Goal: Task Accomplishment & Management: Complete application form

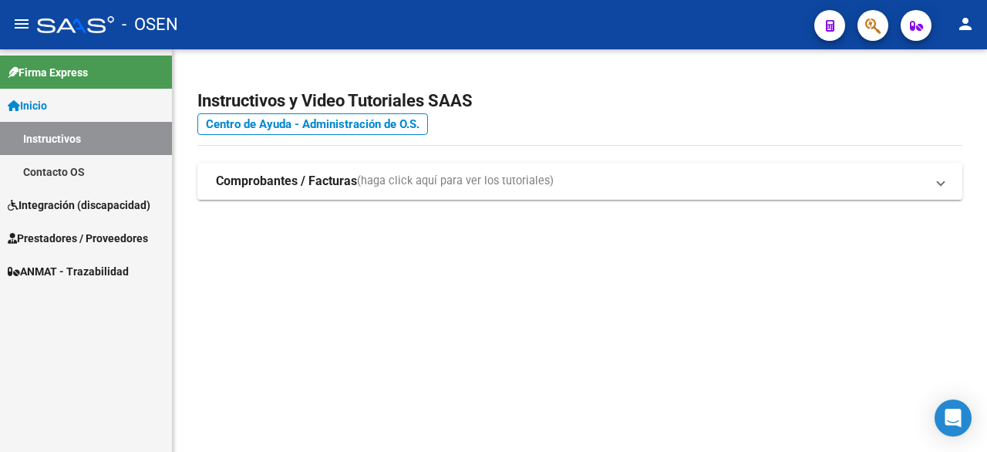
scroll to position [367, 0]
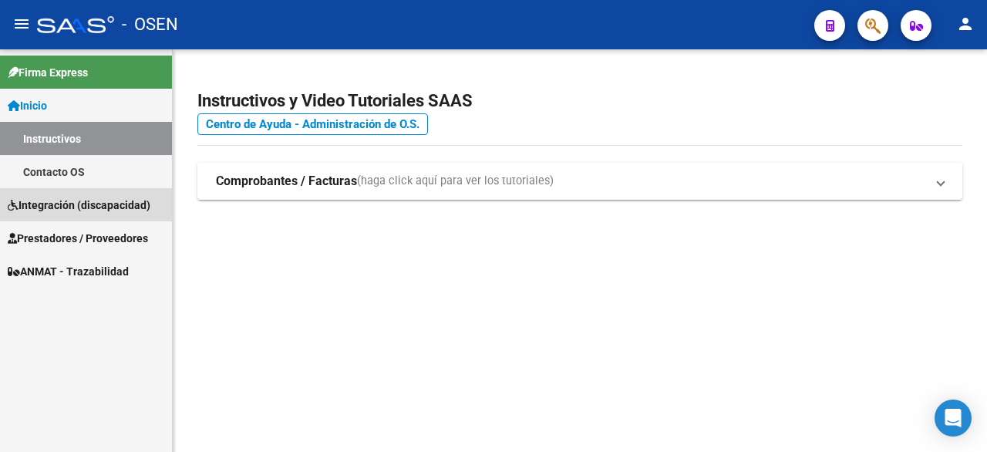
click at [52, 207] on span "Integración (discapacidad)" at bounding box center [79, 205] width 143 height 17
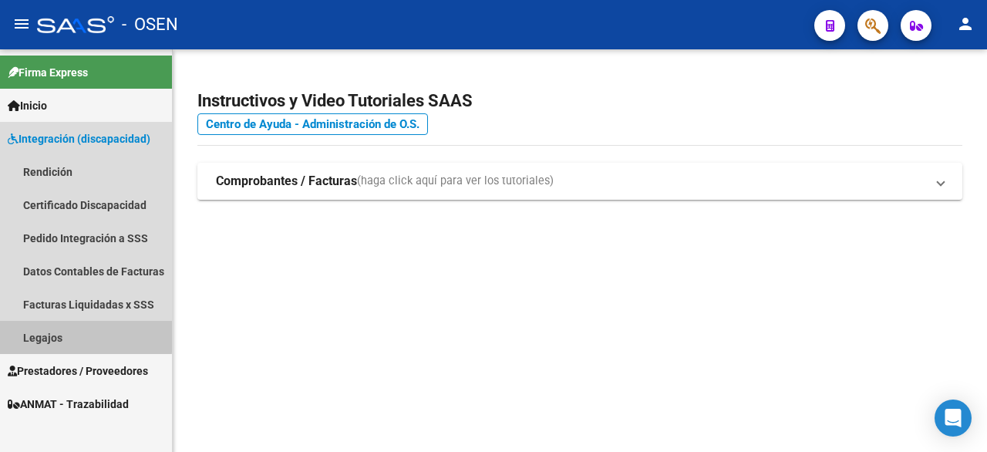
click at [54, 334] on link "Legajos" at bounding box center [86, 337] width 172 height 33
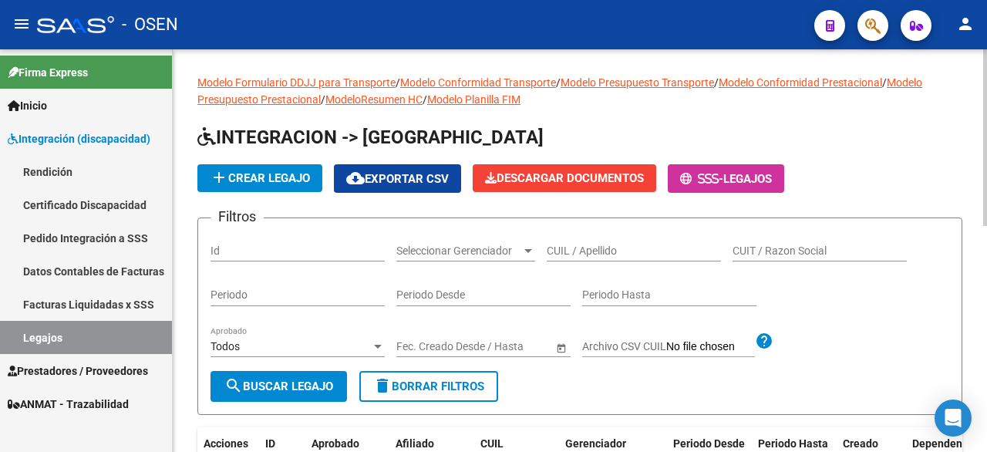
click at [574, 251] on input "CUIL / Apellido" at bounding box center [634, 250] width 174 height 13
type input "27562153069"
click at [298, 389] on span "search Buscar Legajo" at bounding box center [278, 386] width 109 height 14
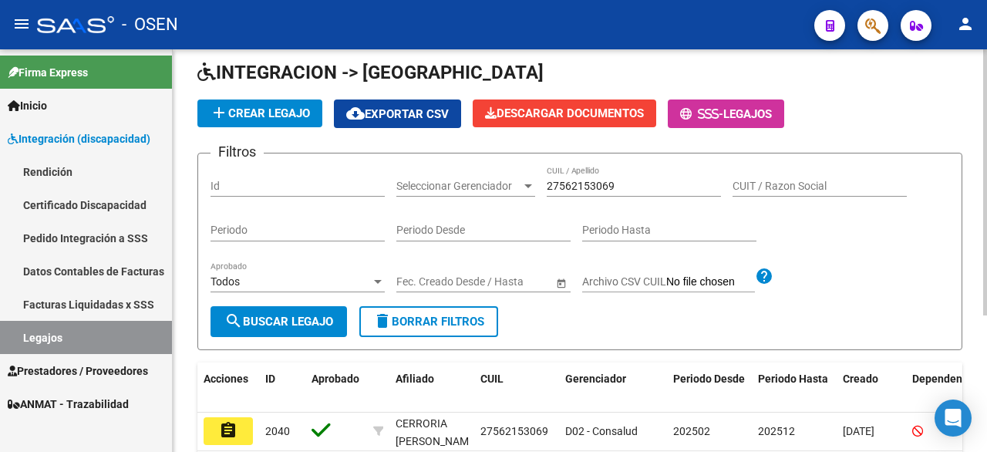
scroll to position [154, 0]
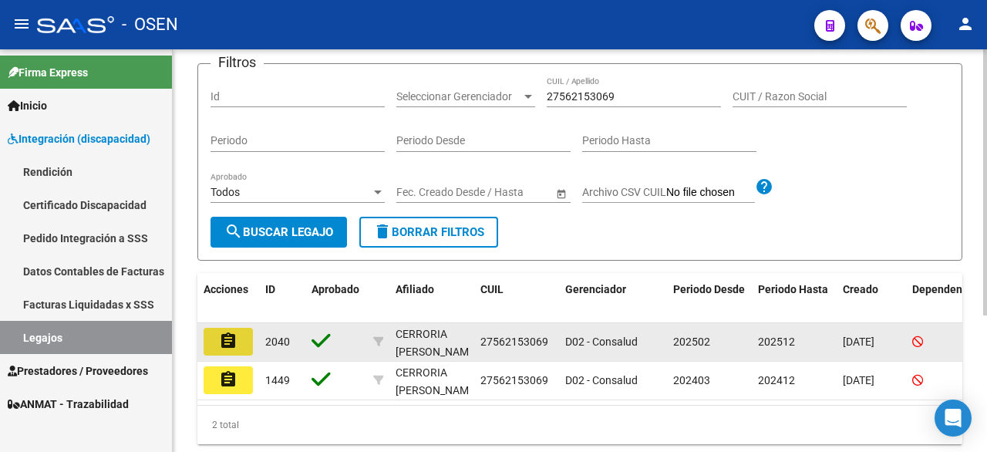
click at [228, 345] on mat-icon "assignment" at bounding box center [228, 341] width 19 height 19
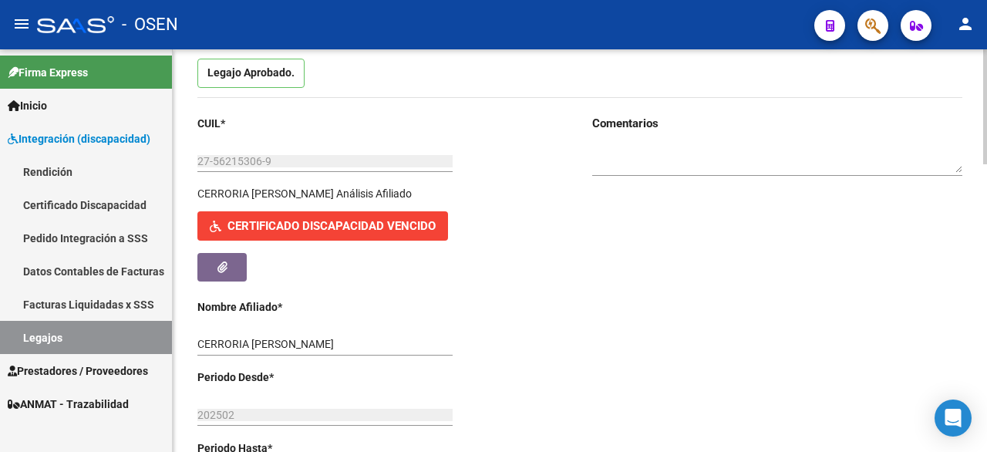
scroll to position [154, 0]
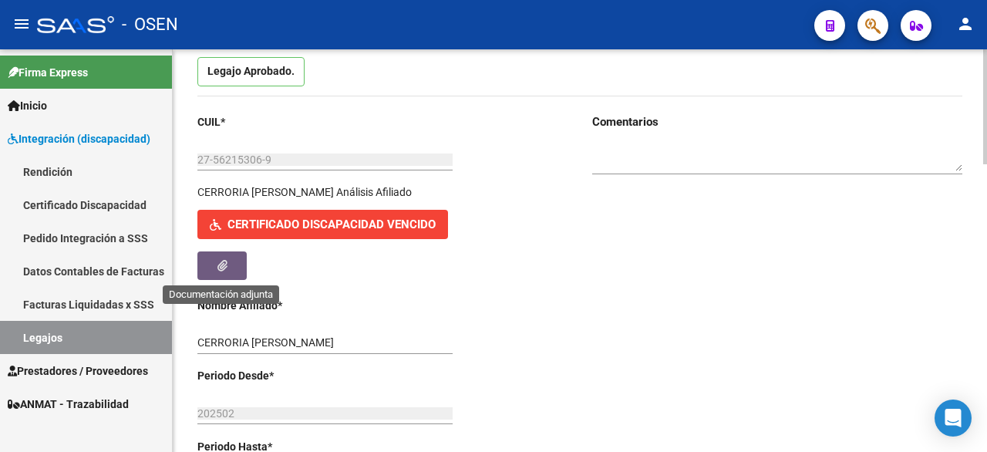
click at [218, 258] on span "button" at bounding box center [222, 265] width 10 height 14
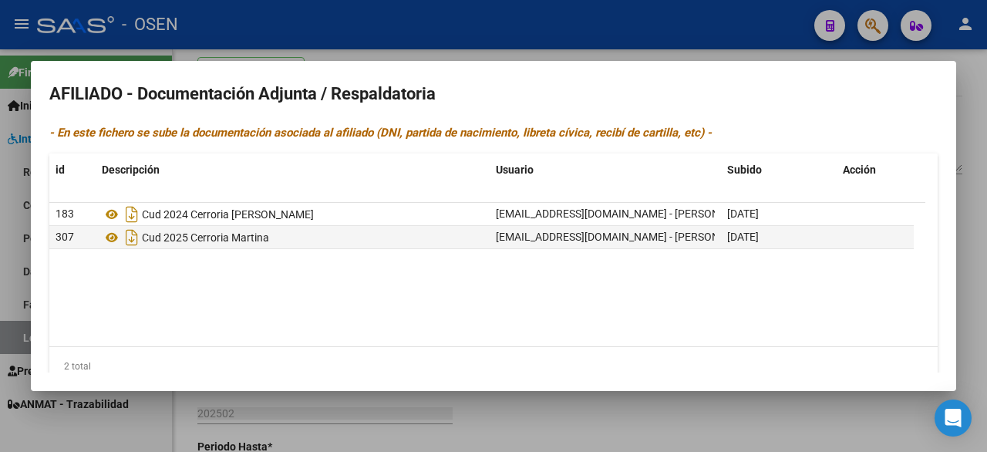
click at [733, 328] on datatable-body "183 Cud 2024 Cerroria [PERSON_NAME] [PERSON_NAME][EMAIL_ADDRESS][DOMAIN_NAME] -…" at bounding box center [487, 274] width 876 height 143
click at [680, 423] on div at bounding box center [493, 226] width 987 height 452
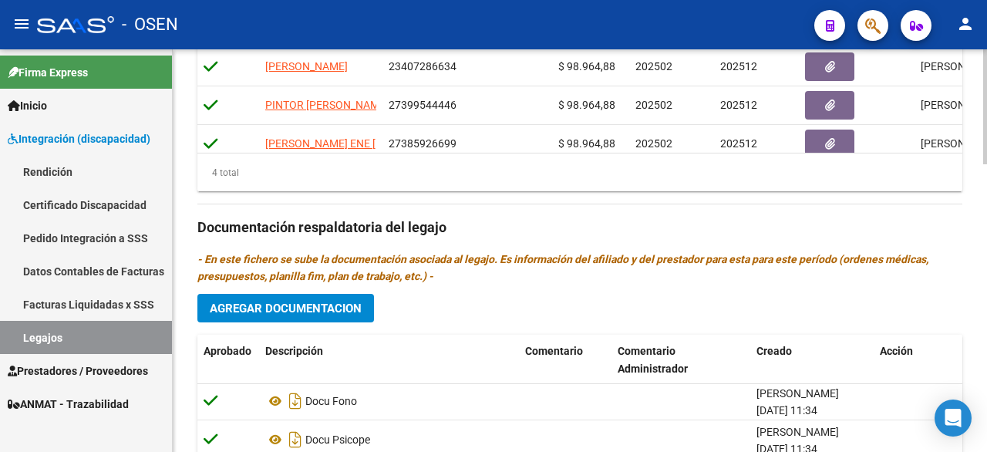
scroll to position [77, 0]
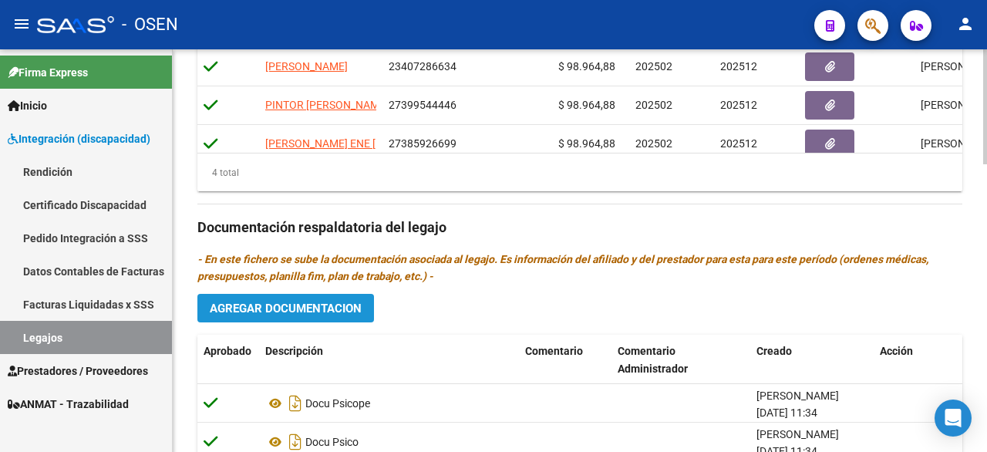
click at [328, 309] on span "Agregar Documentacion" at bounding box center [286, 309] width 152 height 14
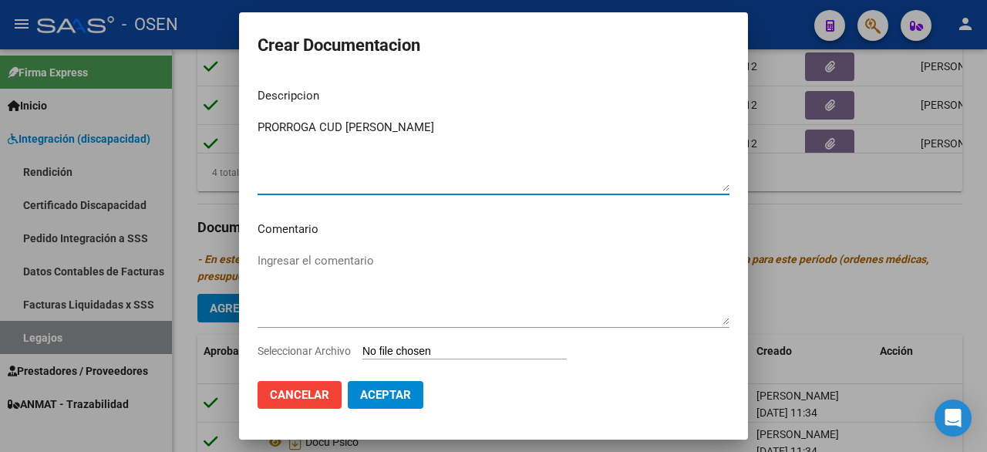
type textarea "PRORROGA CUD [PERSON_NAME]"
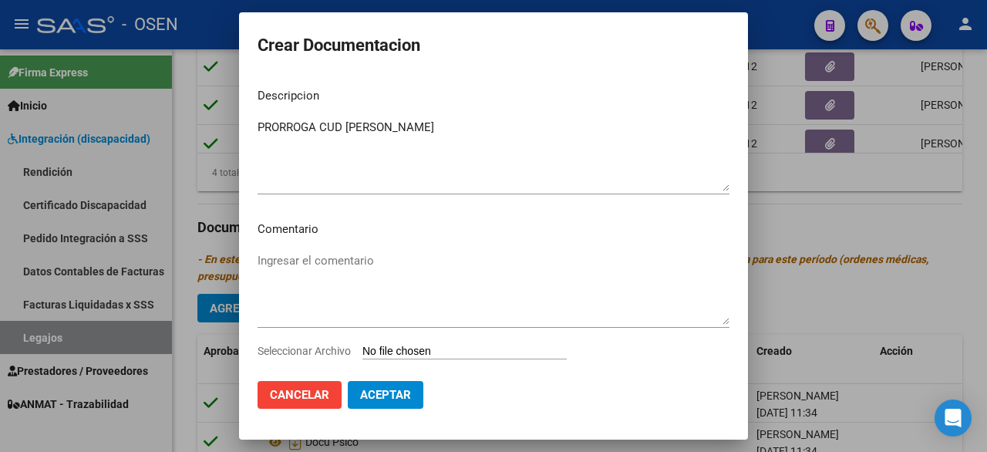
click at [460, 352] on input "Seleccionar Archivo" at bounding box center [464, 352] width 204 height 15
type input "C:\fakepath\PRORROGA CUD CERRARIA MARTINA Sistema de Consulta C.U.D_.pdf"
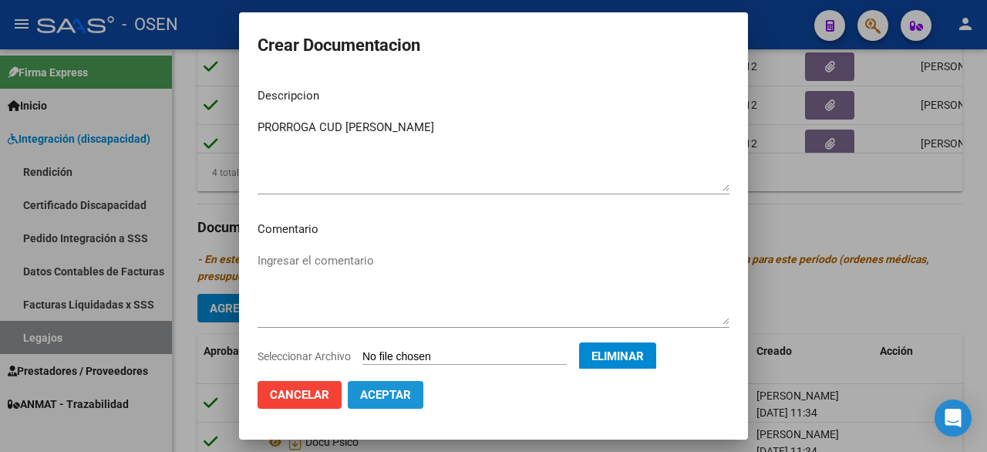
click at [373, 392] on span "Aceptar" at bounding box center [385, 395] width 51 height 14
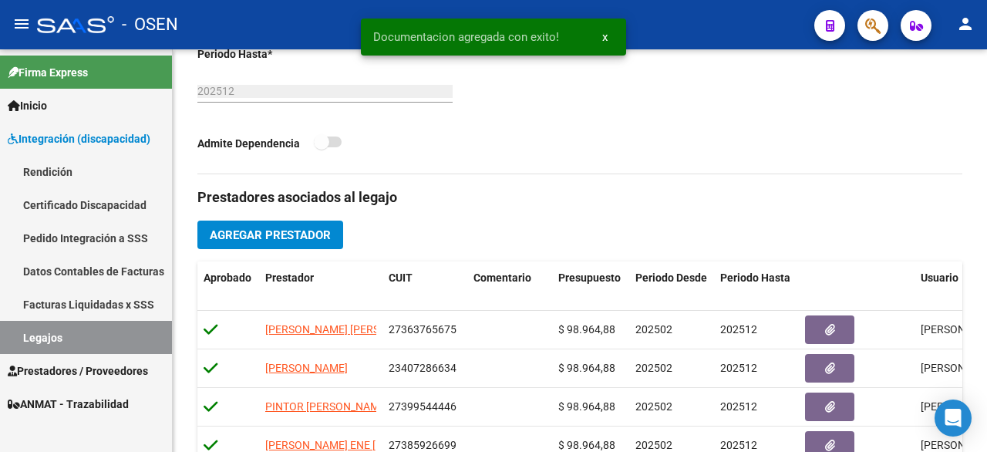
scroll to position [540, 0]
